Goal: Task Accomplishment & Management: Complete application form

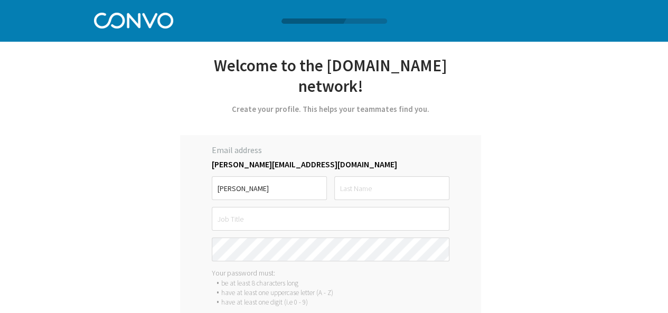
type input "[PERSON_NAME]"
type input "Jadhav"
type input "Senior Data Consultant"
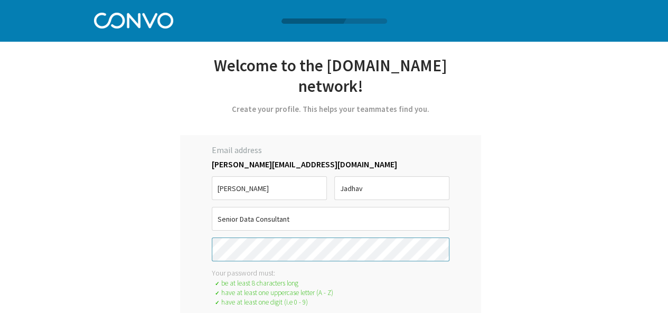
scroll to position [45, 0]
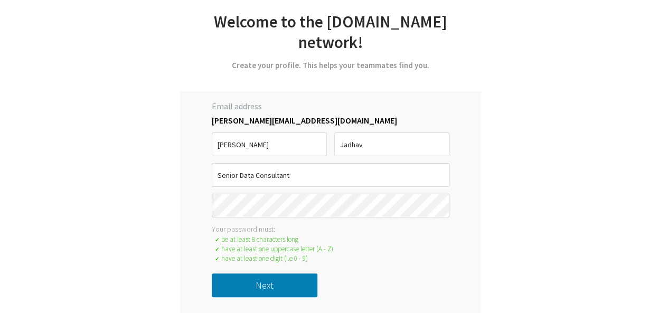
click at [242, 295] on button "Next" at bounding box center [265, 285] width 106 height 24
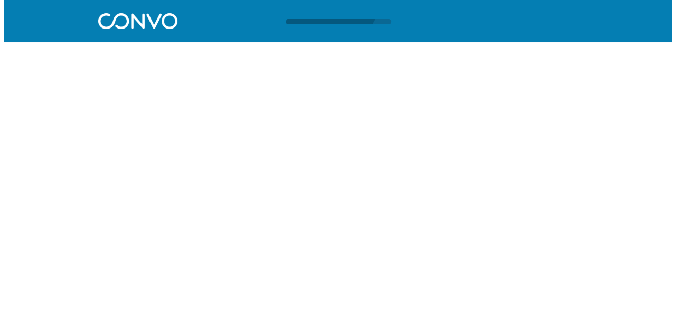
scroll to position [0, 0]
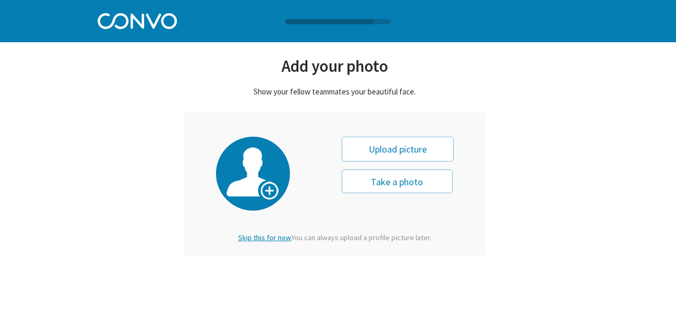
click at [268, 238] on span "Skip this for now." at bounding box center [264, 238] width 53 height 10
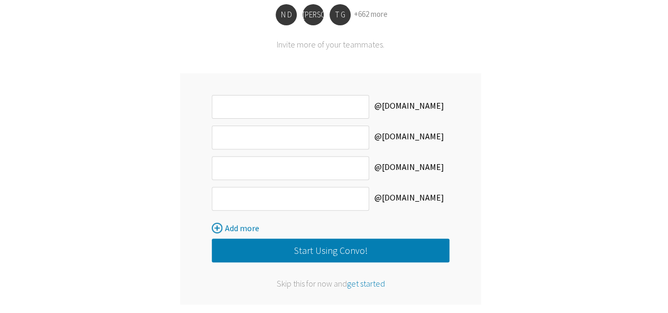
scroll to position [132, 0]
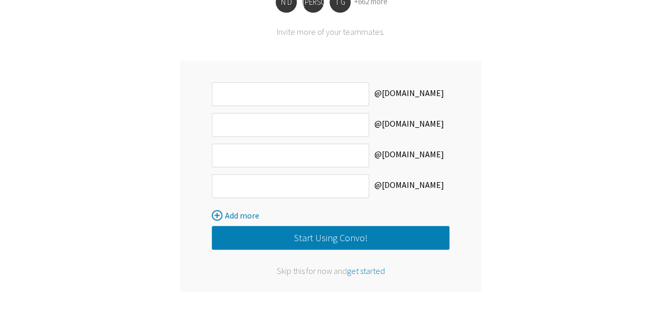
click at [307, 239] on button "Start Using Convo!" at bounding box center [331, 238] width 238 height 24
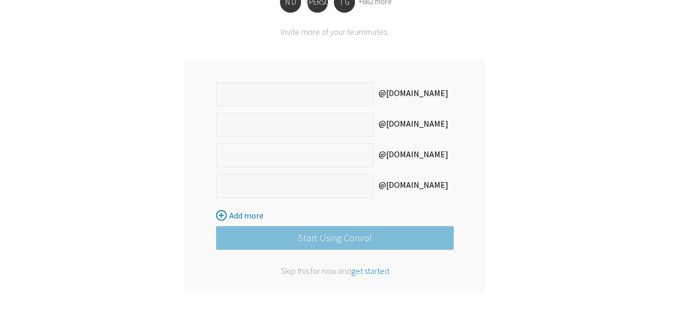
scroll to position [0, 0]
